Goal: Find specific page/section: Find specific page/section

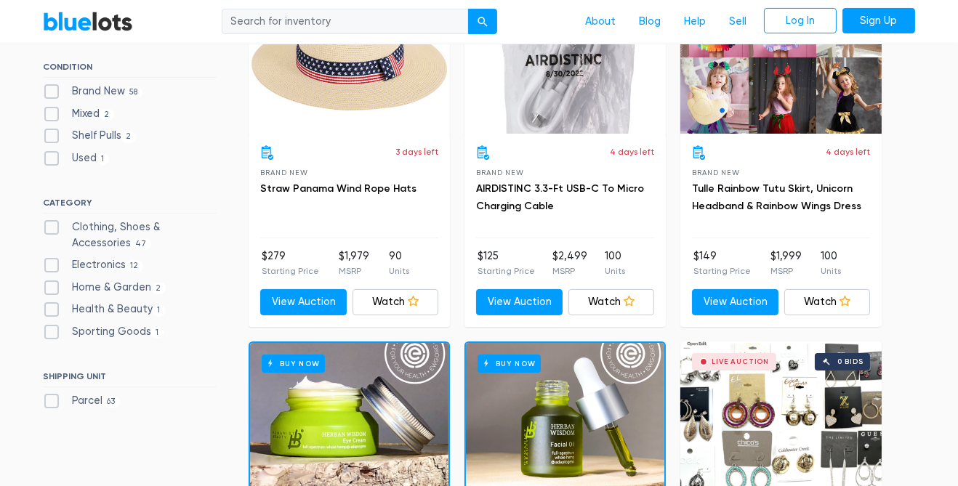
scroll to position [507, 0]
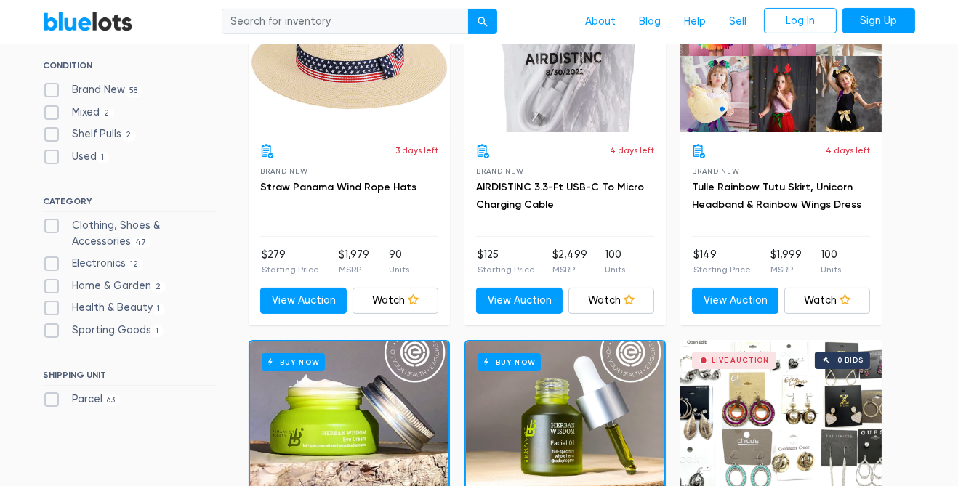
click at [57, 332] on label "Sporting Goods 1" at bounding box center [103, 331] width 121 height 16
click at [52, 332] on Goods"] "Sporting Goods 1" at bounding box center [47, 327] width 9 height 9
checkbox Goods"] "true"
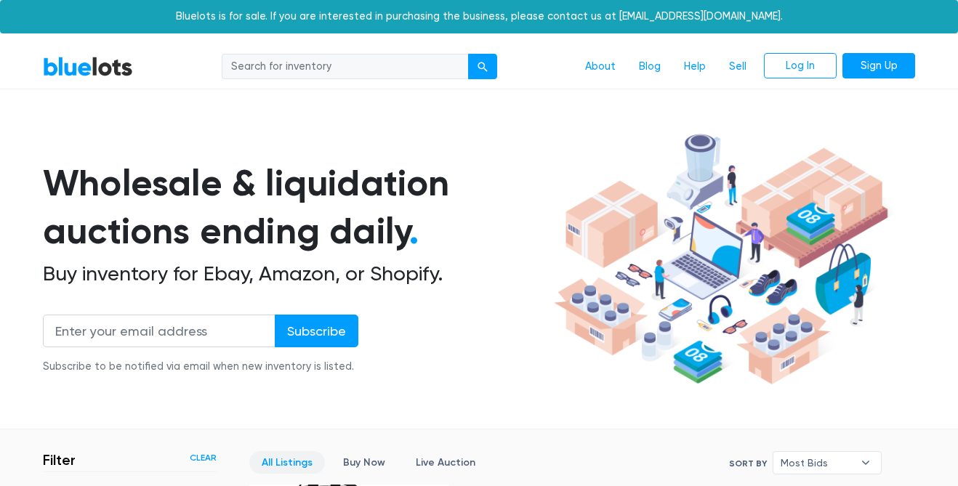
scroll to position [390, 0]
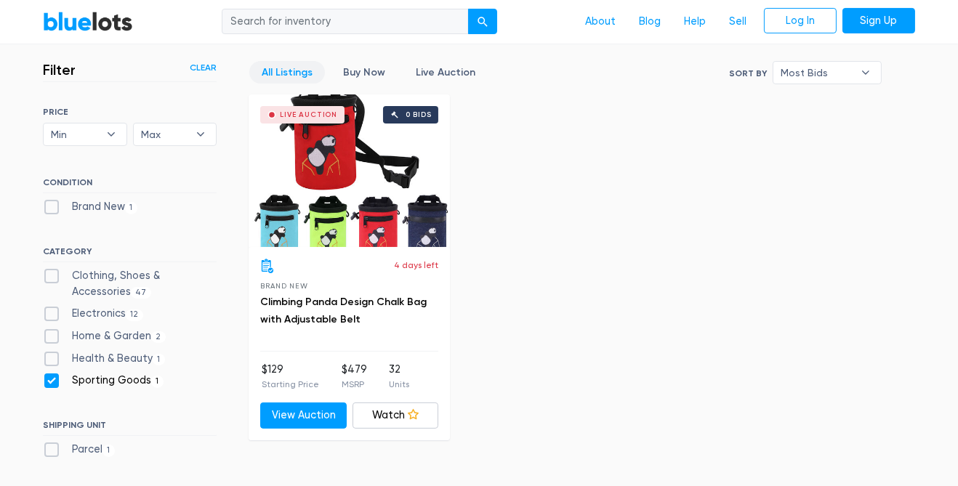
click at [58, 313] on label "Electronics 12" at bounding box center [93, 314] width 100 height 16
click at [52, 313] on input "Electronics 12" at bounding box center [47, 310] width 9 height 9
checkbox input "true"
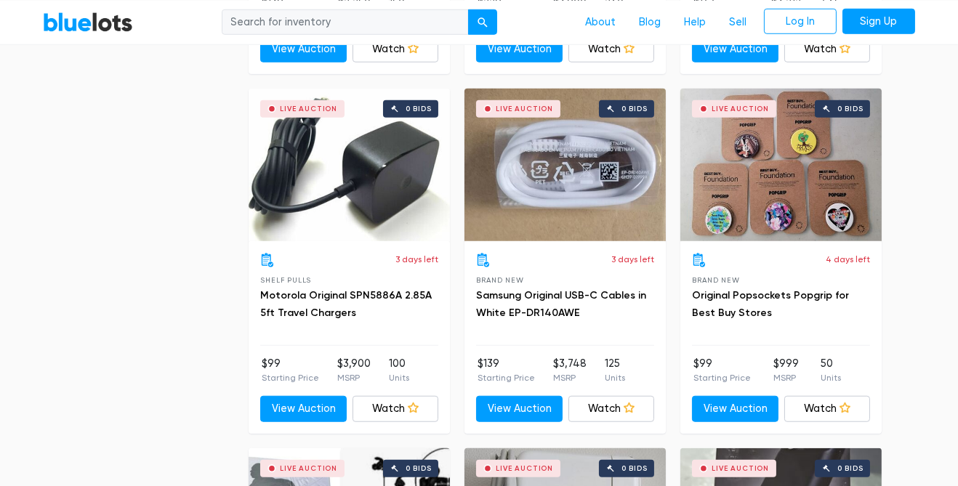
scroll to position [1840, 0]
